Goal: Task Accomplishment & Management: Manage account settings

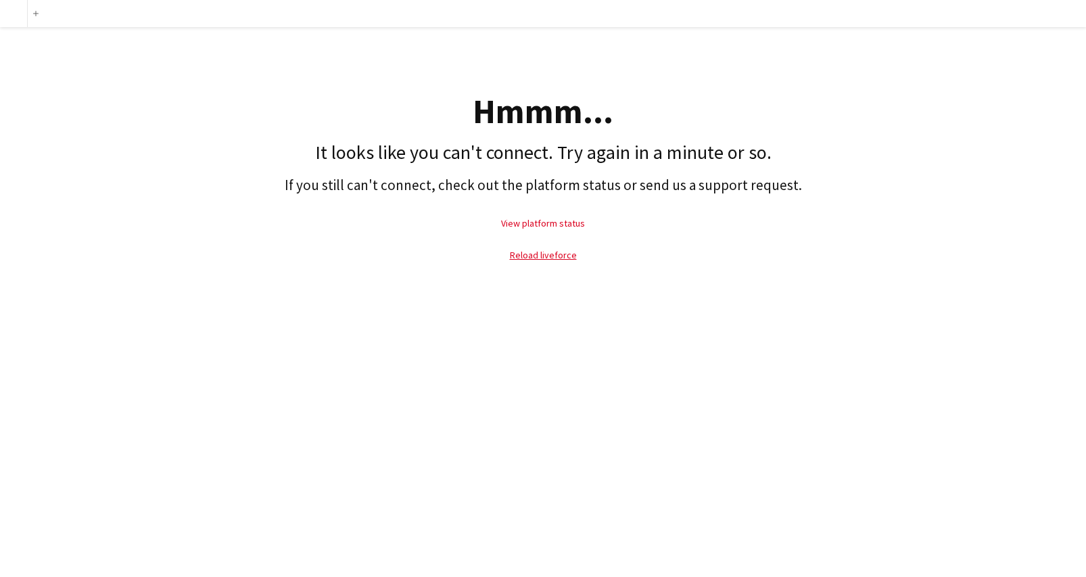
click at [561, 219] on link "View platform status" at bounding box center [543, 223] width 84 height 12
click at [558, 260] on p "Reload liveforce" at bounding box center [543, 254] width 1072 height 31
click at [558, 257] on link "Reload liveforce" at bounding box center [543, 255] width 67 height 12
click at [550, 252] on link "Reload liveforce" at bounding box center [543, 255] width 67 height 12
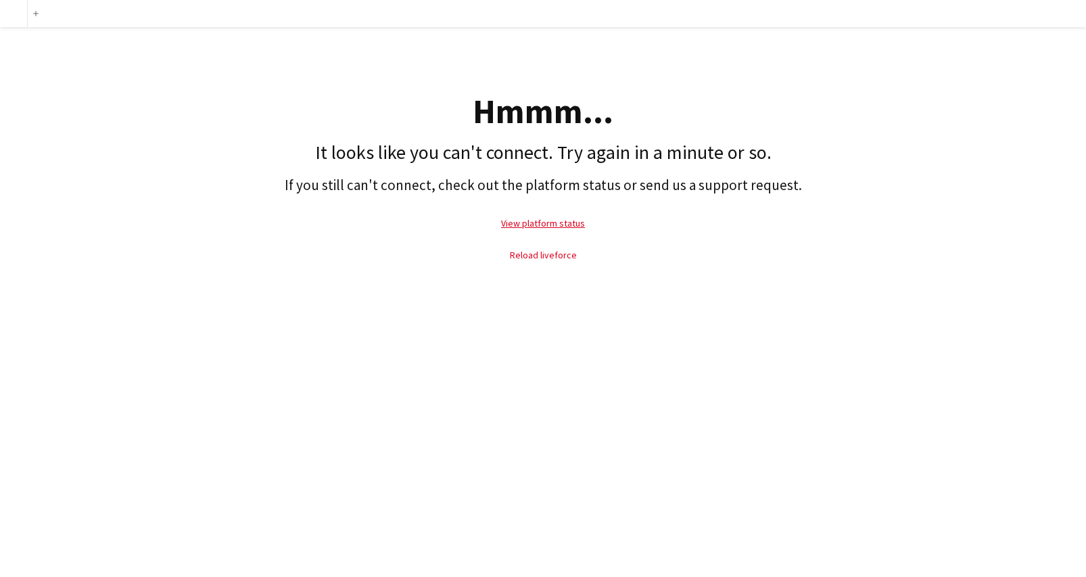
click at [550, 252] on link "Reload liveforce" at bounding box center [543, 255] width 67 height 12
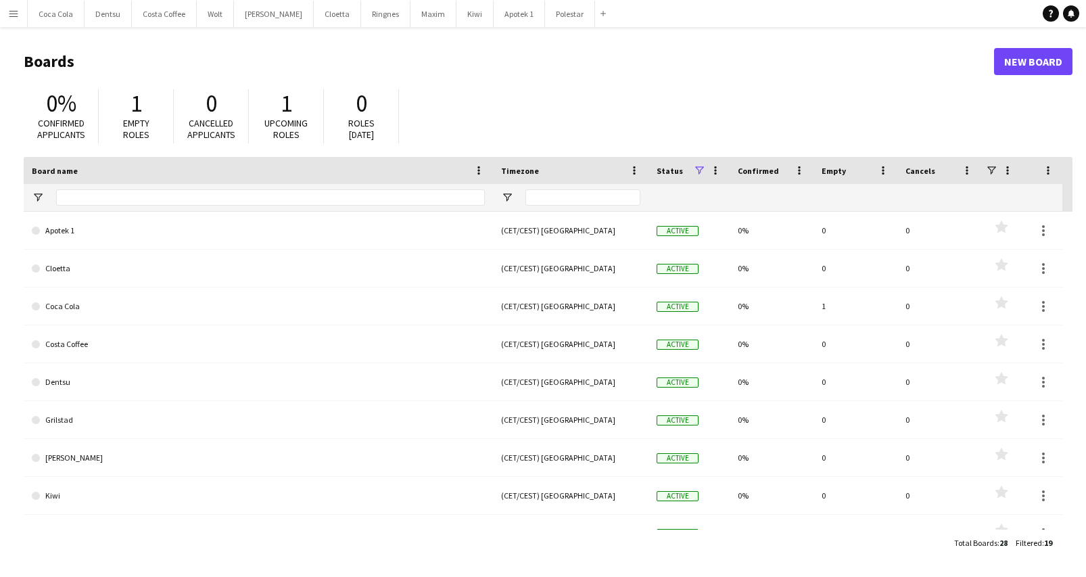
click at [13, 20] on button "Menu" at bounding box center [13, 13] width 27 height 27
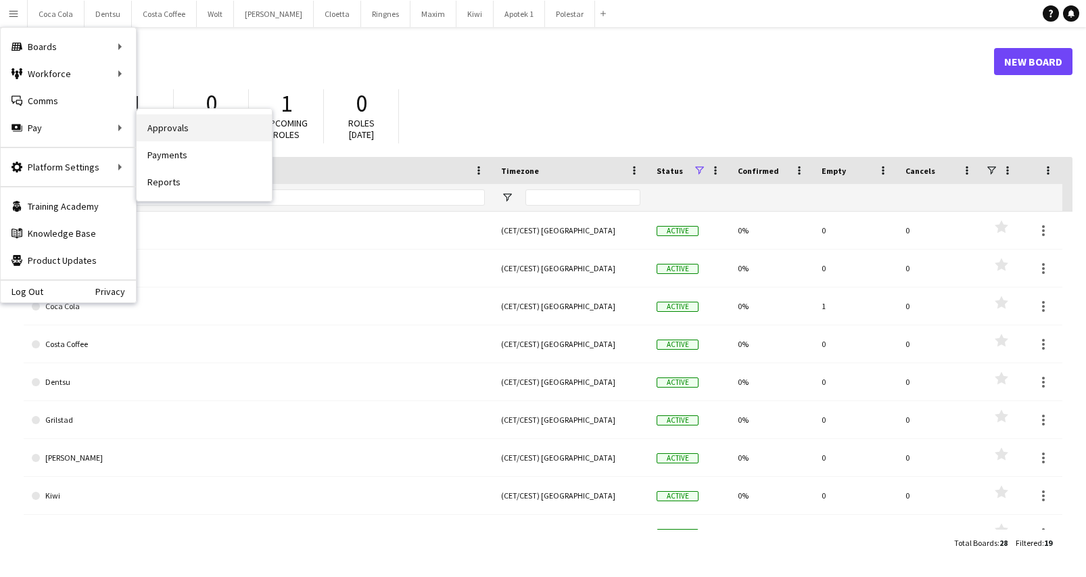
click at [203, 128] on link "Approvals" at bounding box center [204, 127] width 135 height 27
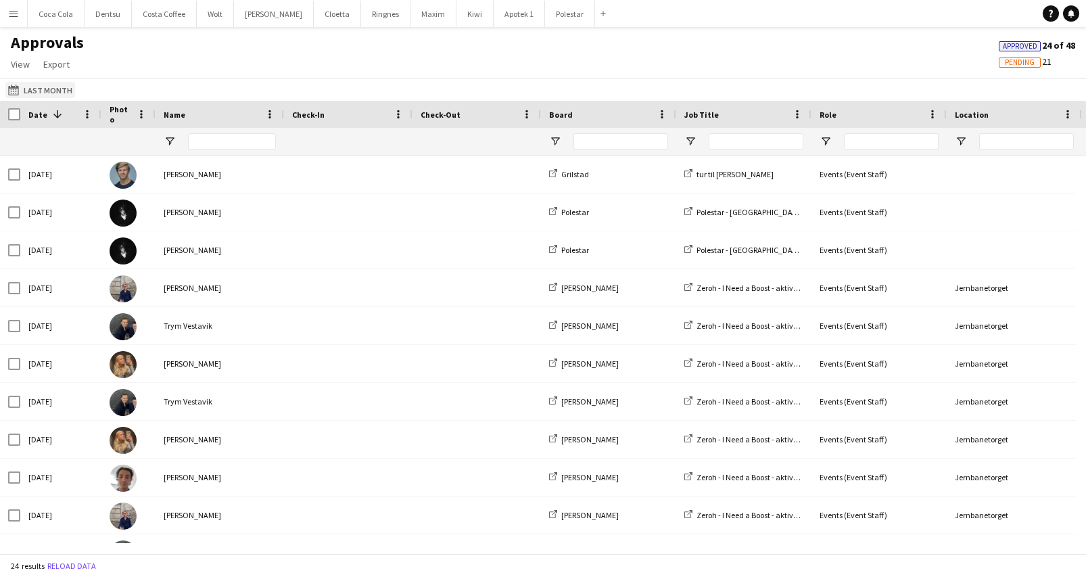
click at [55, 87] on button "Last Month Last Month" at bounding box center [40, 90] width 70 height 16
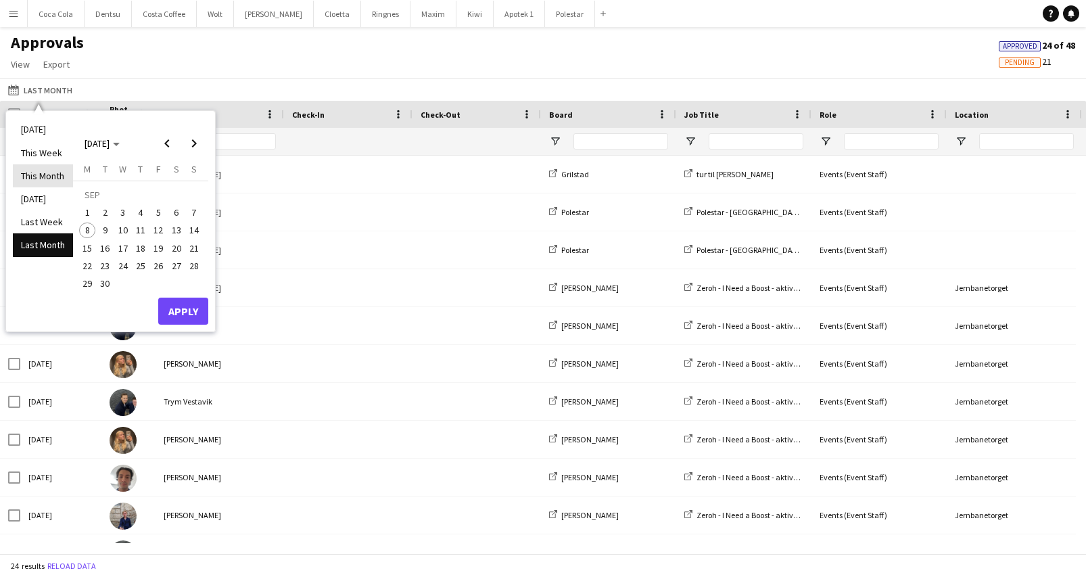
click at [61, 181] on li "This Month" at bounding box center [43, 175] width 60 height 23
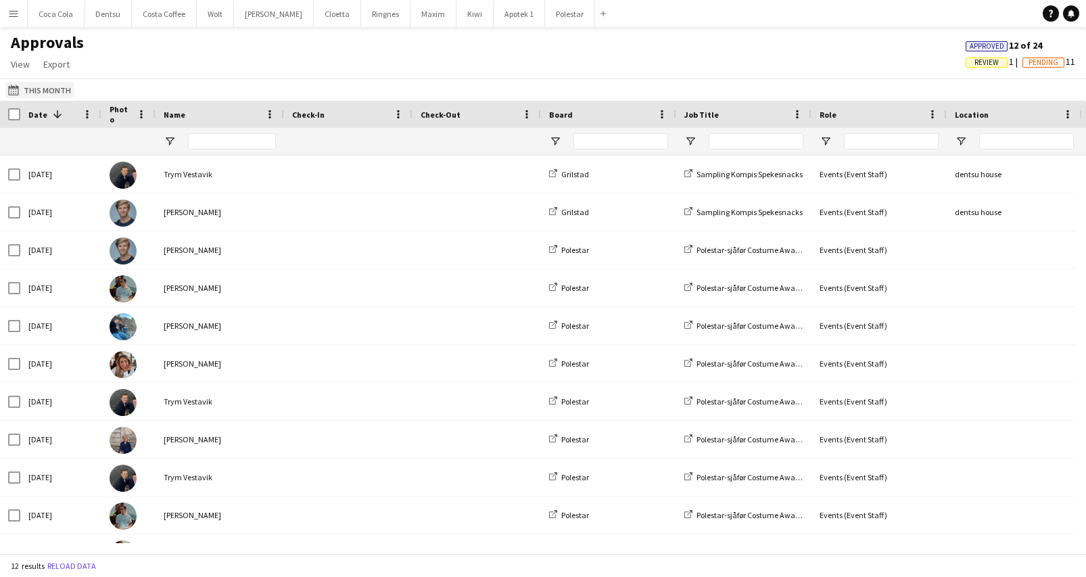
click at [40, 87] on button "Last Month This Month" at bounding box center [39, 90] width 68 height 16
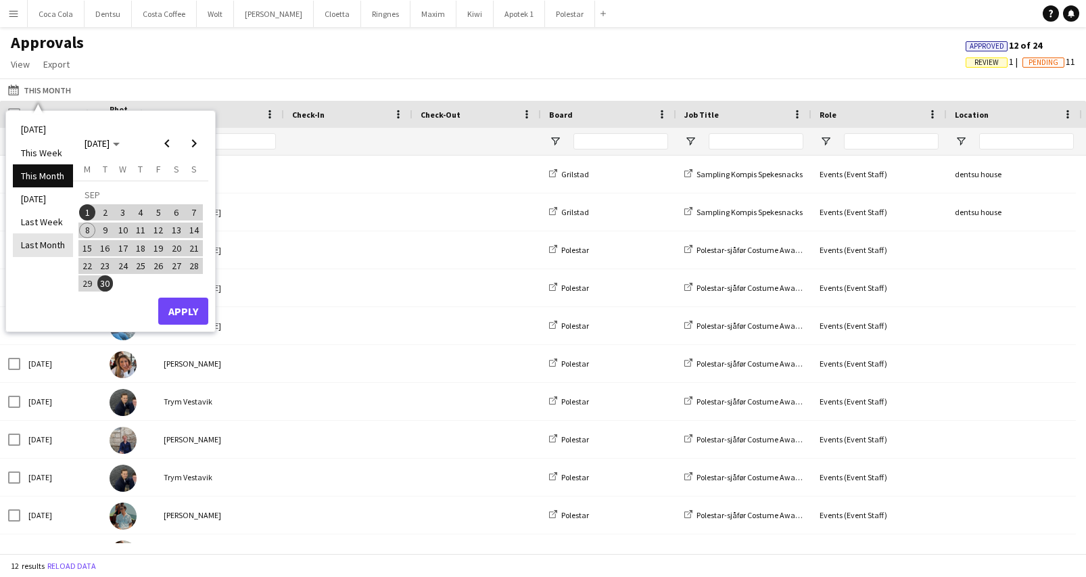
click at [55, 237] on li "Last Month" at bounding box center [43, 244] width 60 height 23
